Goal: Transaction & Acquisition: Purchase product/service

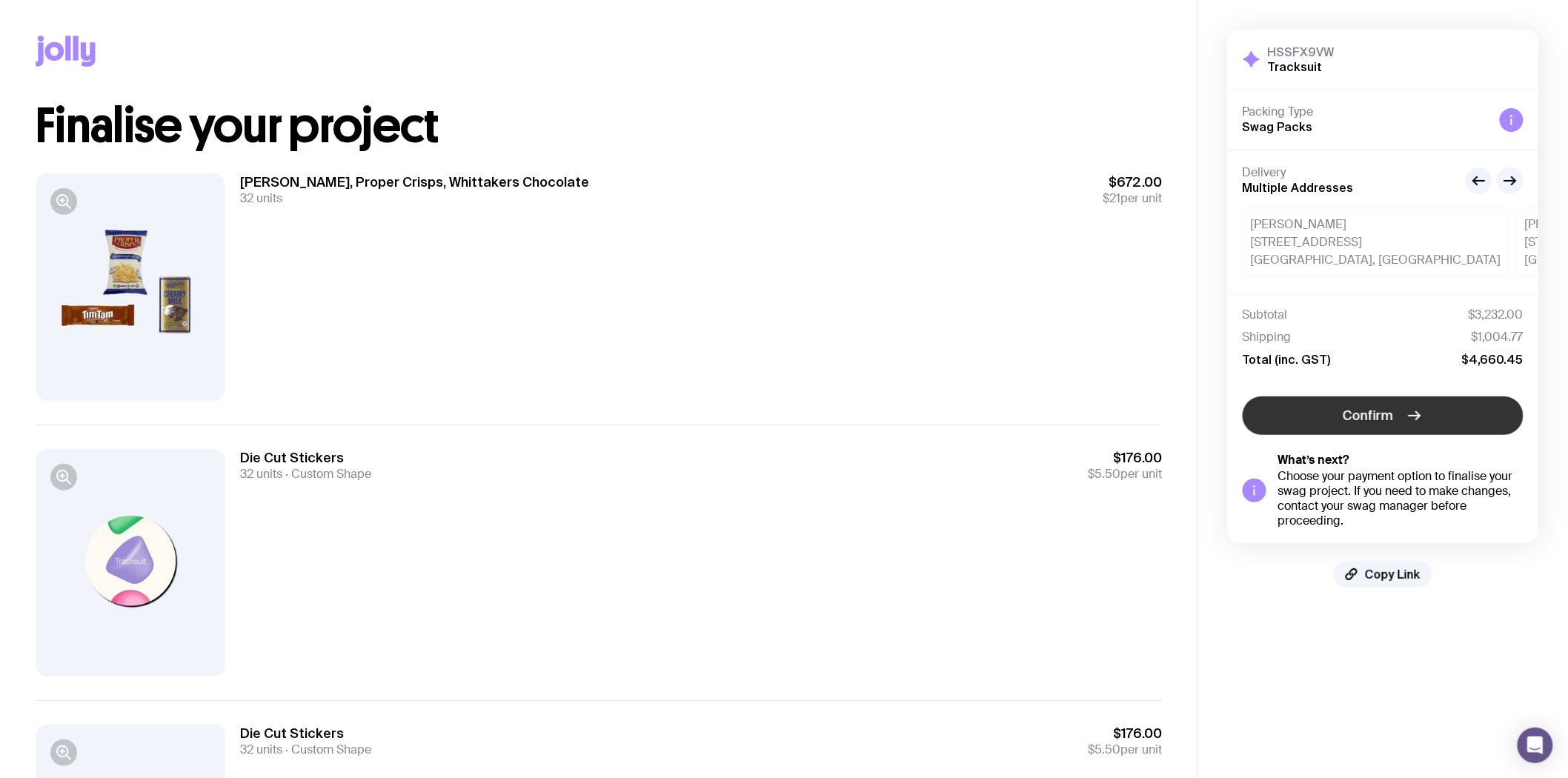
click at [1359, 415] on span "Confirm" at bounding box center [1369, 415] width 50 height 18
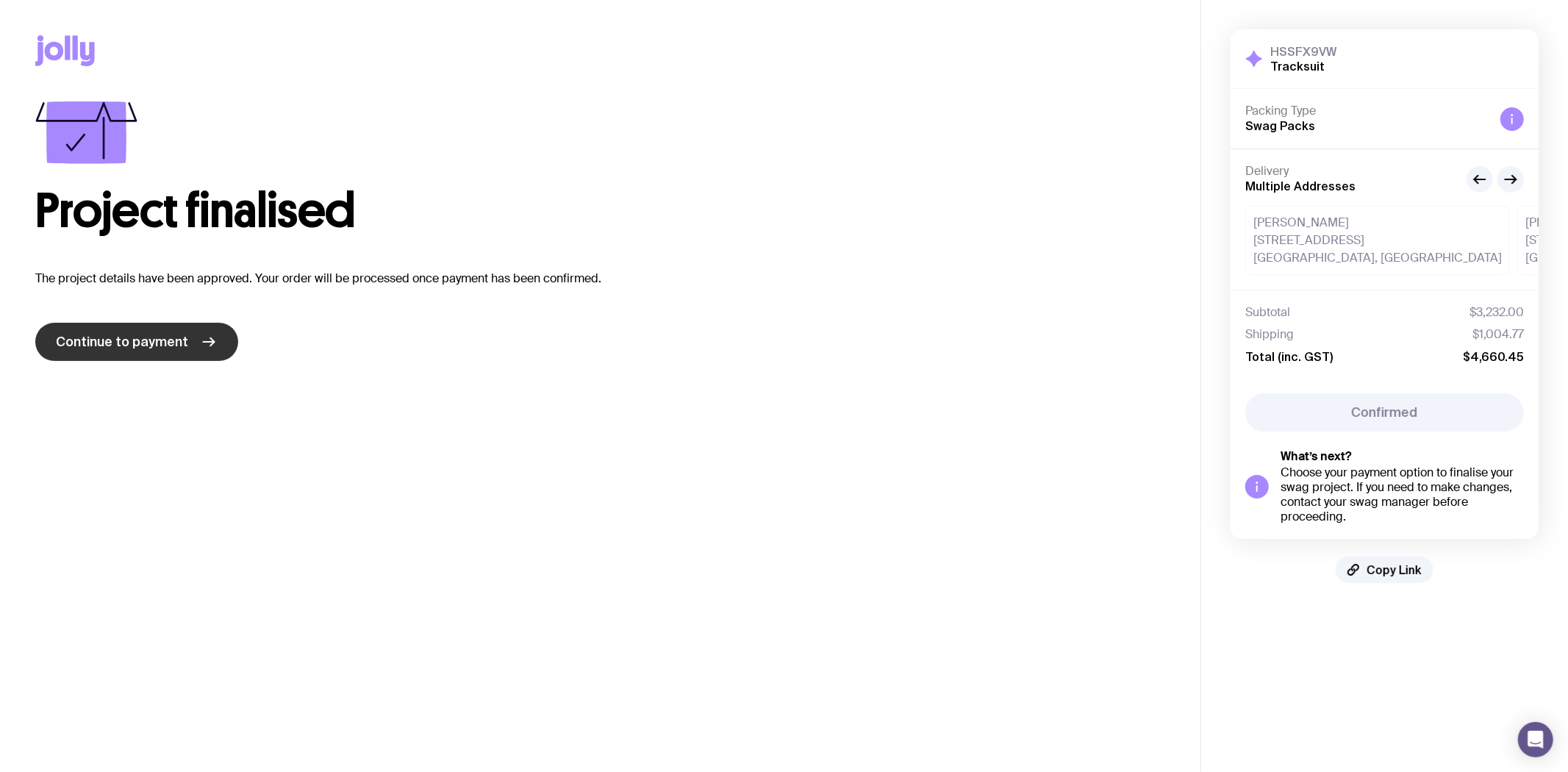
click at [139, 344] on span "Continue to payment" at bounding box center [121, 341] width 132 height 17
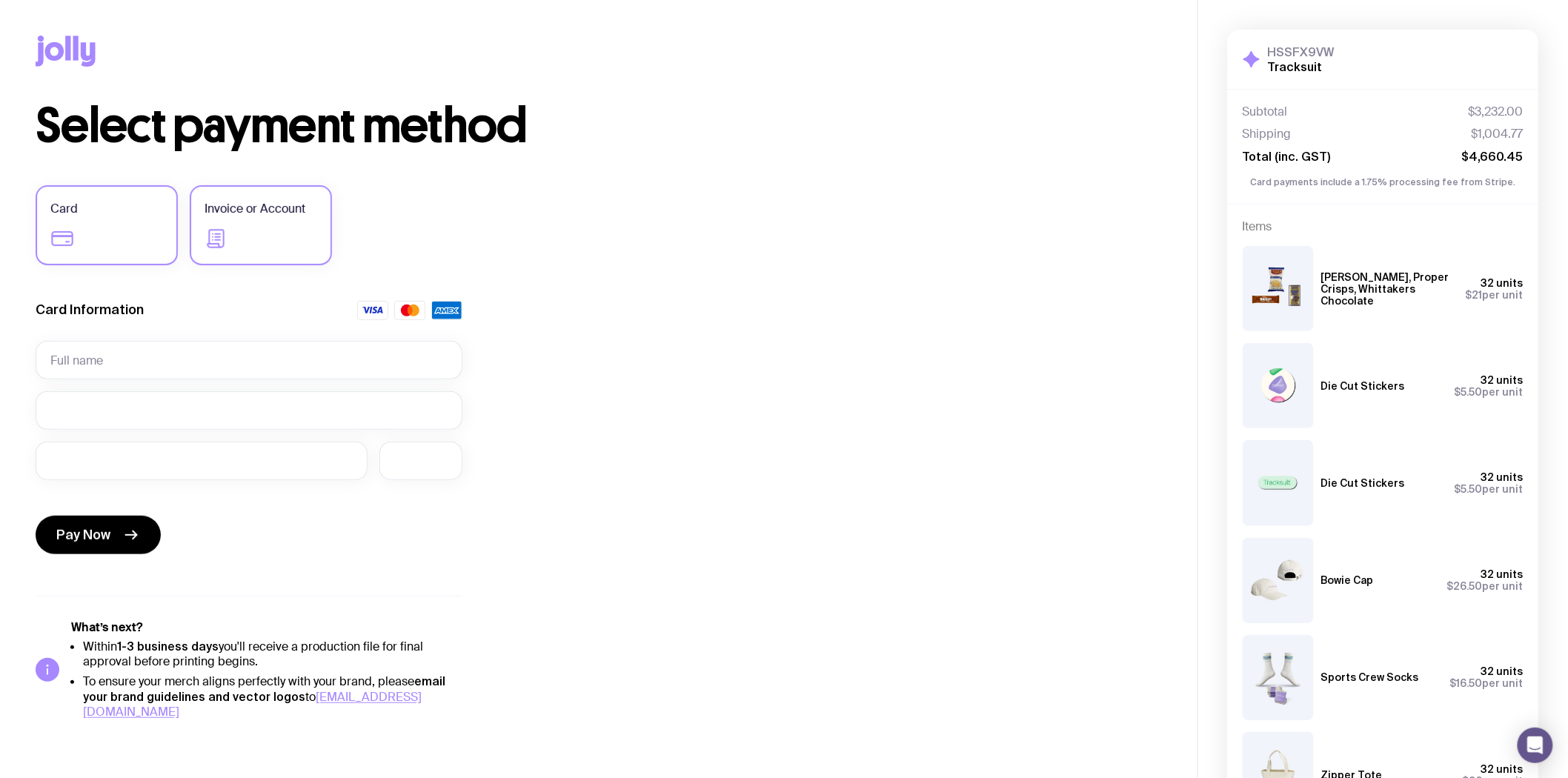
click at [253, 228] on label "Invoice or Account" at bounding box center [261, 225] width 142 height 80
click at [0, 0] on input "Invoice or Account" at bounding box center [0, 0] width 0 height 0
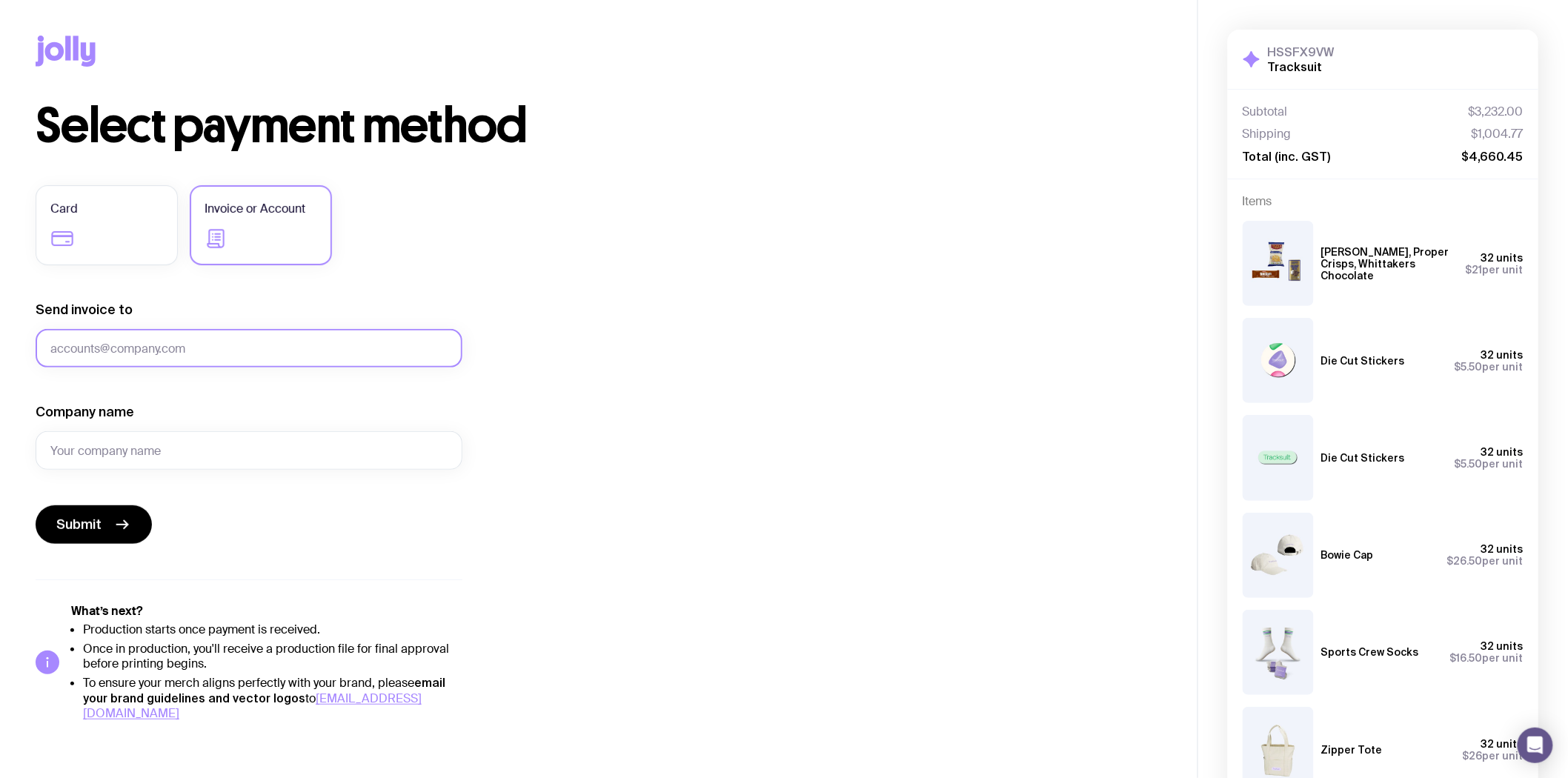
click at [138, 352] on input "Send invoice to" at bounding box center [249, 348] width 427 height 38
paste input "[PERSON_NAME][EMAIL_ADDRESS][PERSON_NAME][DOMAIN_NAME]"
type input "[PERSON_NAME][EMAIL_ADDRESS][PERSON_NAME][DOMAIN_NAME]"
click at [125, 446] on input "Company name" at bounding box center [249, 450] width 427 height 38
type input "Tracksuit"
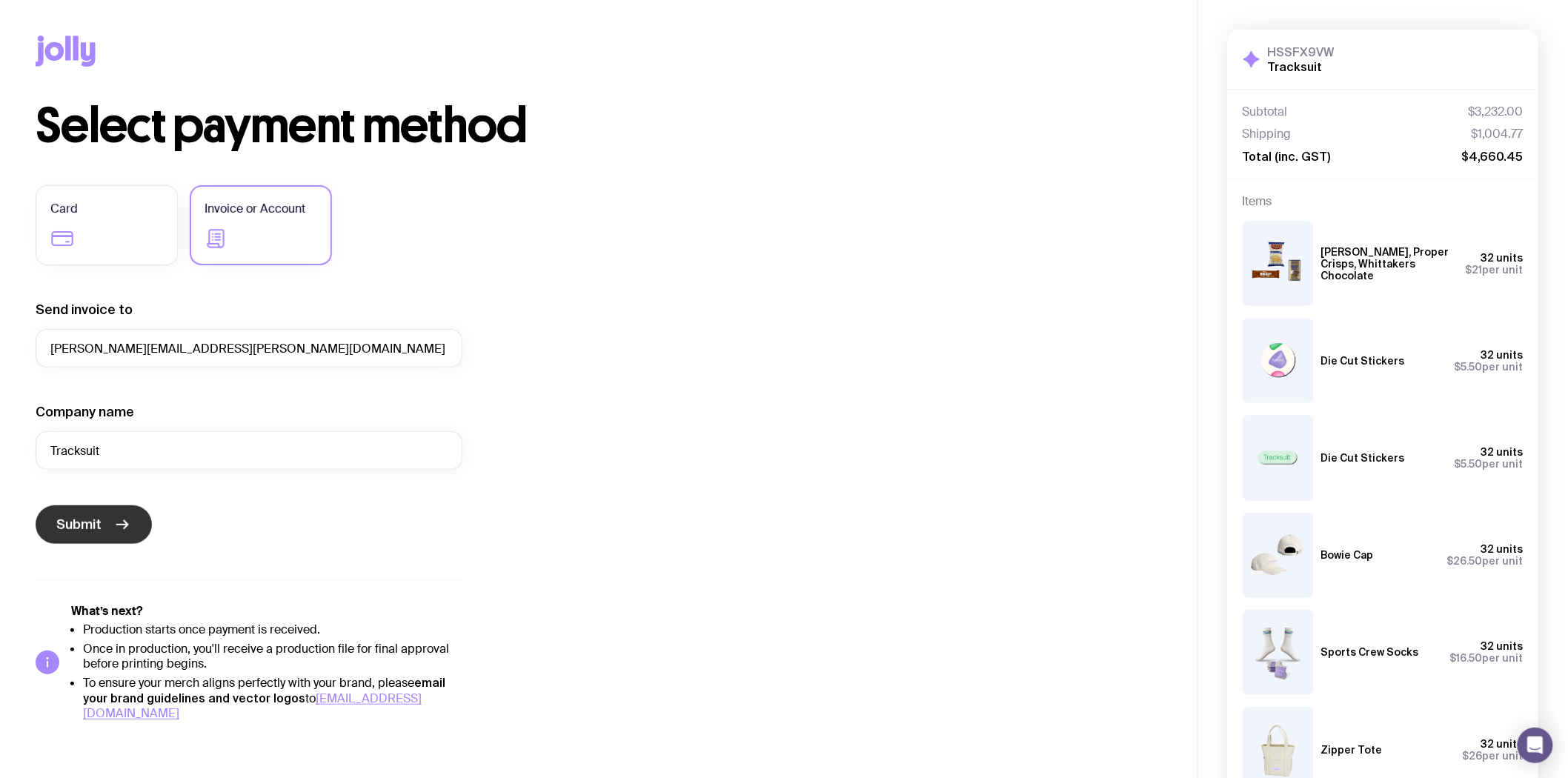
click at [105, 512] on button "Submit" at bounding box center [94, 525] width 116 height 38
